Goal: Task Accomplishment & Management: Use online tool/utility

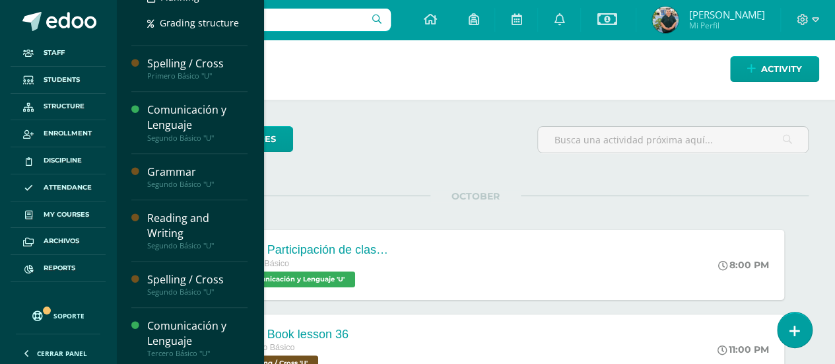
scroll to position [330, 0]
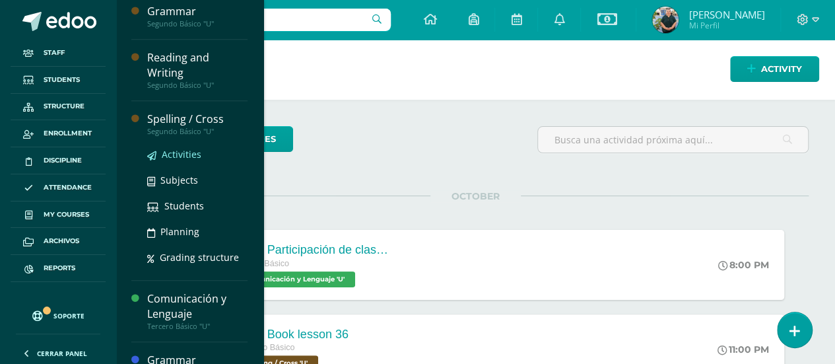
click at [171, 154] on span "Activities" at bounding box center [182, 154] width 40 height 13
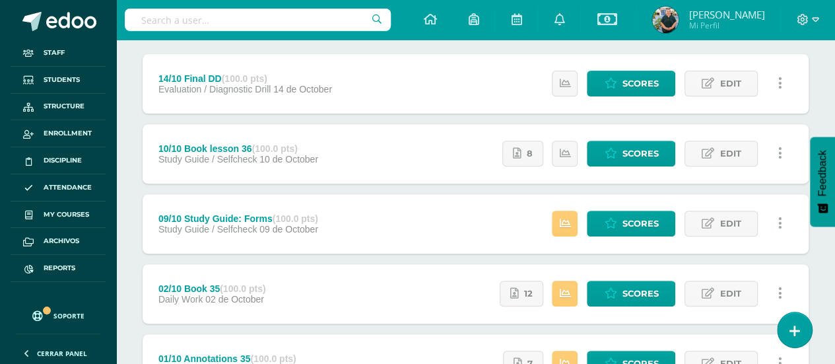
scroll to position [198, 0]
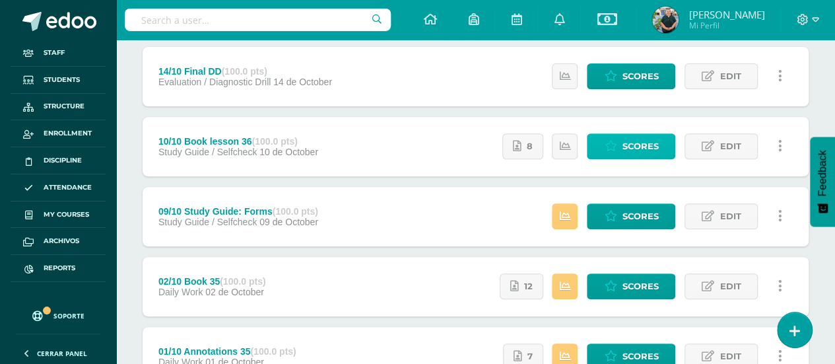
click at [622, 146] on link "Scores" at bounding box center [631, 146] width 88 height 26
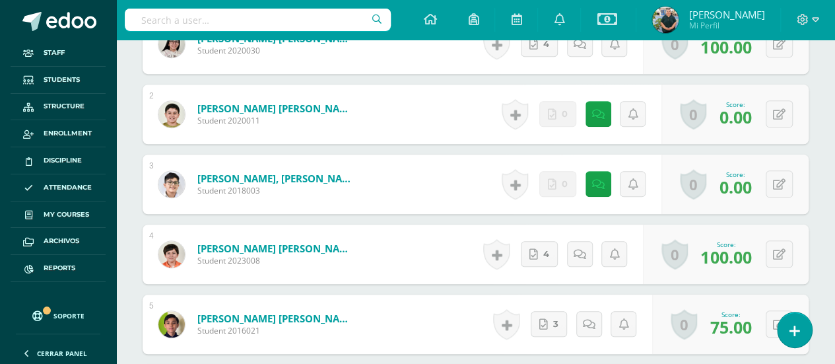
scroll to position [467, 0]
click at [775, 127] on button at bounding box center [779, 113] width 27 height 27
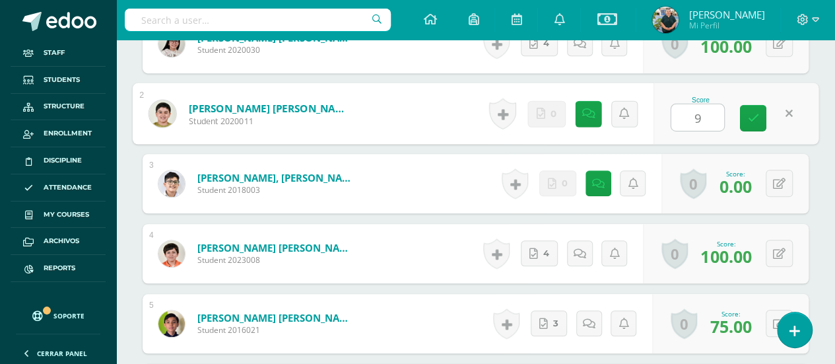
type input "90"
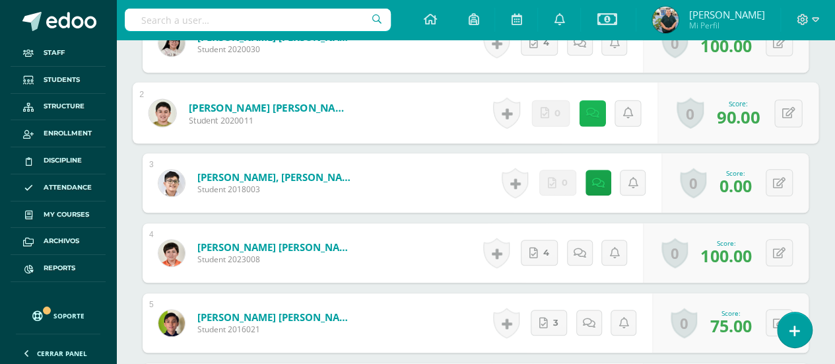
click at [597, 126] on link at bounding box center [592, 113] width 26 height 26
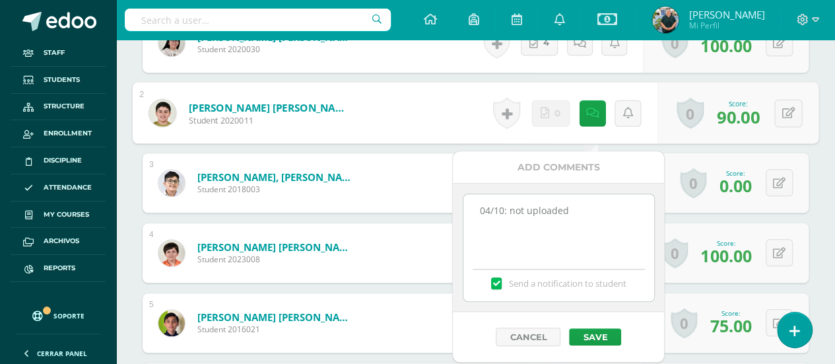
drag, startPoint x: 589, startPoint y: 214, endPoint x: 413, endPoint y: 203, distance: 176.6
click at [418, 203] on body "Staff Students Structure Enrollment Discipline Attendance My courses Archivos R…" at bounding box center [417, 368] width 835 height 1671
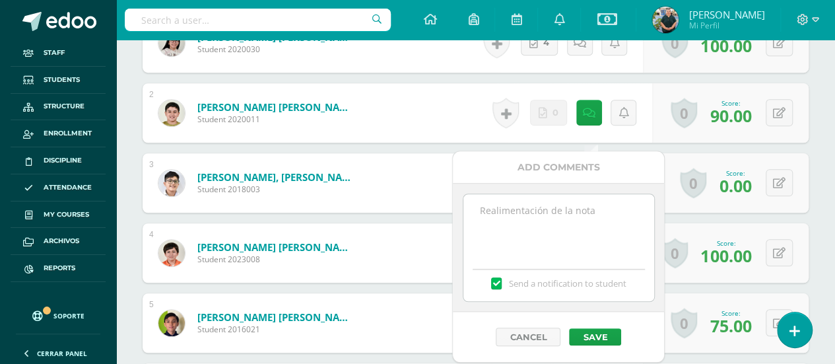
click at [545, 283] on span "Send a notification to student" at bounding box center [567, 283] width 117 height 12
click at [0, 0] on input "Send a notification to student" at bounding box center [0, 0] width 0 height 0
click at [605, 344] on div "Cancel Save" at bounding box center [558, 337] width 211 height 50
click at [599, 334] on button "Save" at bounding box center [595, 336] width 52 height 17
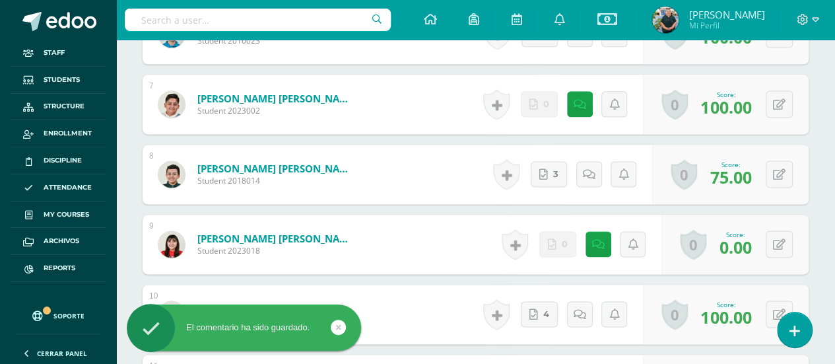
scroll to position [863, 0]
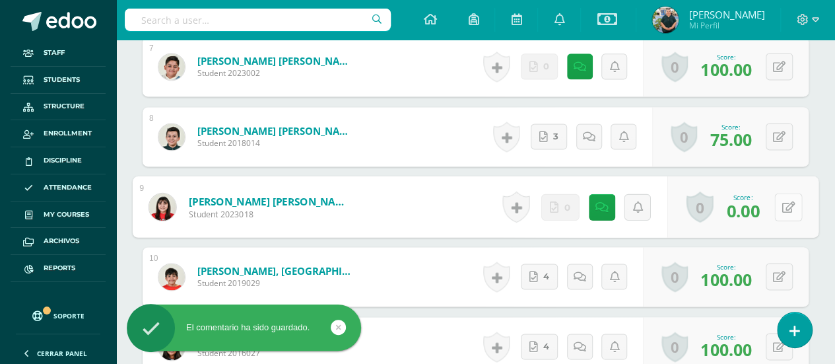
click at [782, 212] on icon at bounding box center [788, 206] width 13 height 11
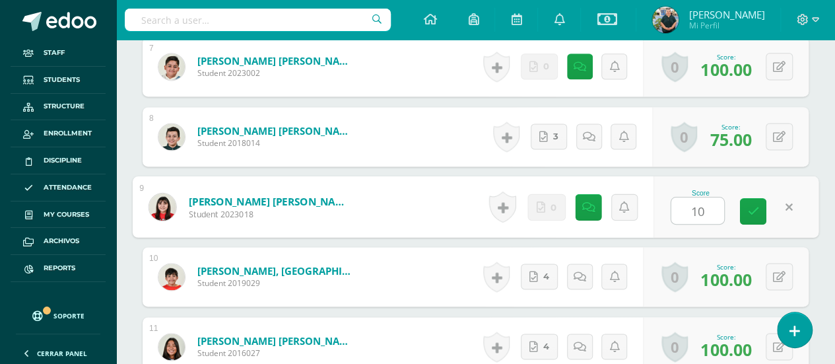
type input "100"
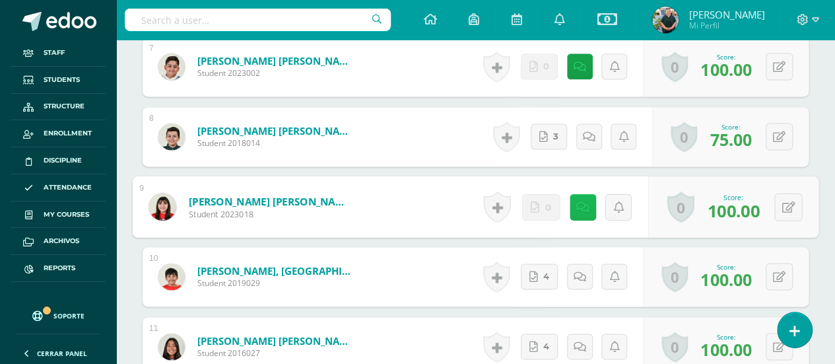
click at [582, 212] on icon at bounding box center [582, 206] width 13 height 11
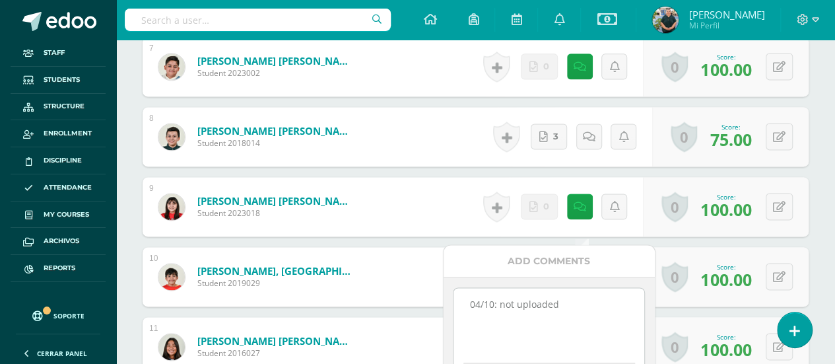
drag, startPoint x: 577, startPoint y: 301, endPoint x: 454, endPoint y: 319, distance: 124.1
click at [454, 318] on textarea "04/10: not uploaded" at bounding box center [548, 321] width 191 height 66
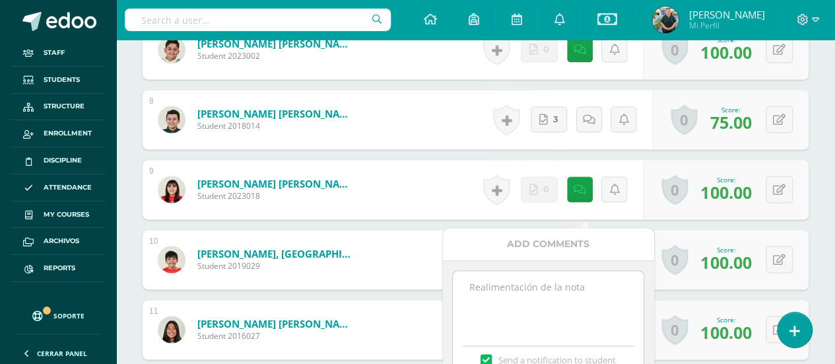
scroll to position [1061, 0]
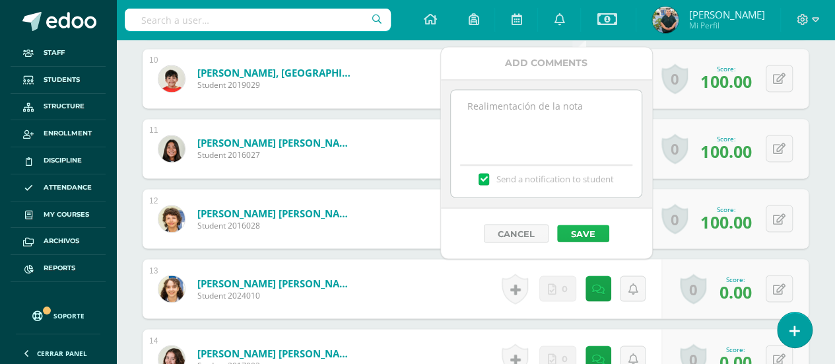
click at [576, 228] on button "Save" at bounding box center [583, 232] width 52 height 17
